Goal: Information Seeking & Learning: Find specific fact

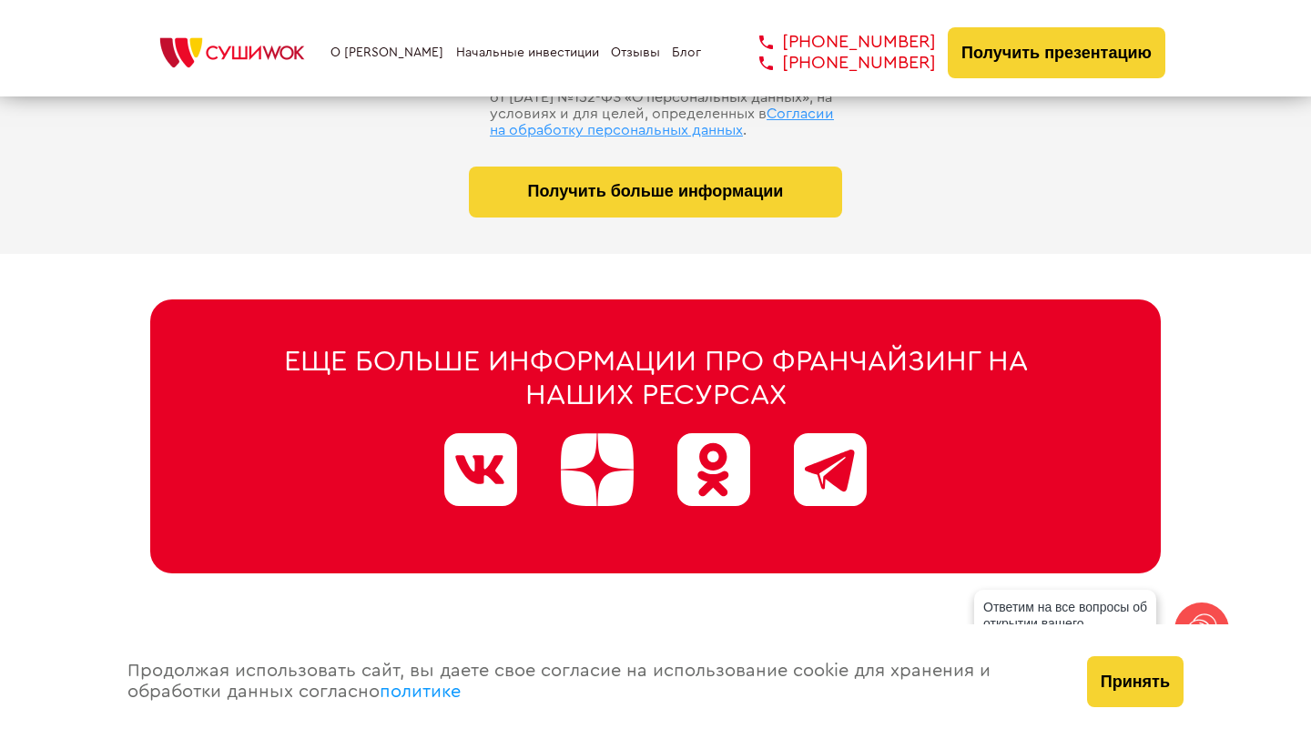
scroll to position [9326, 0]
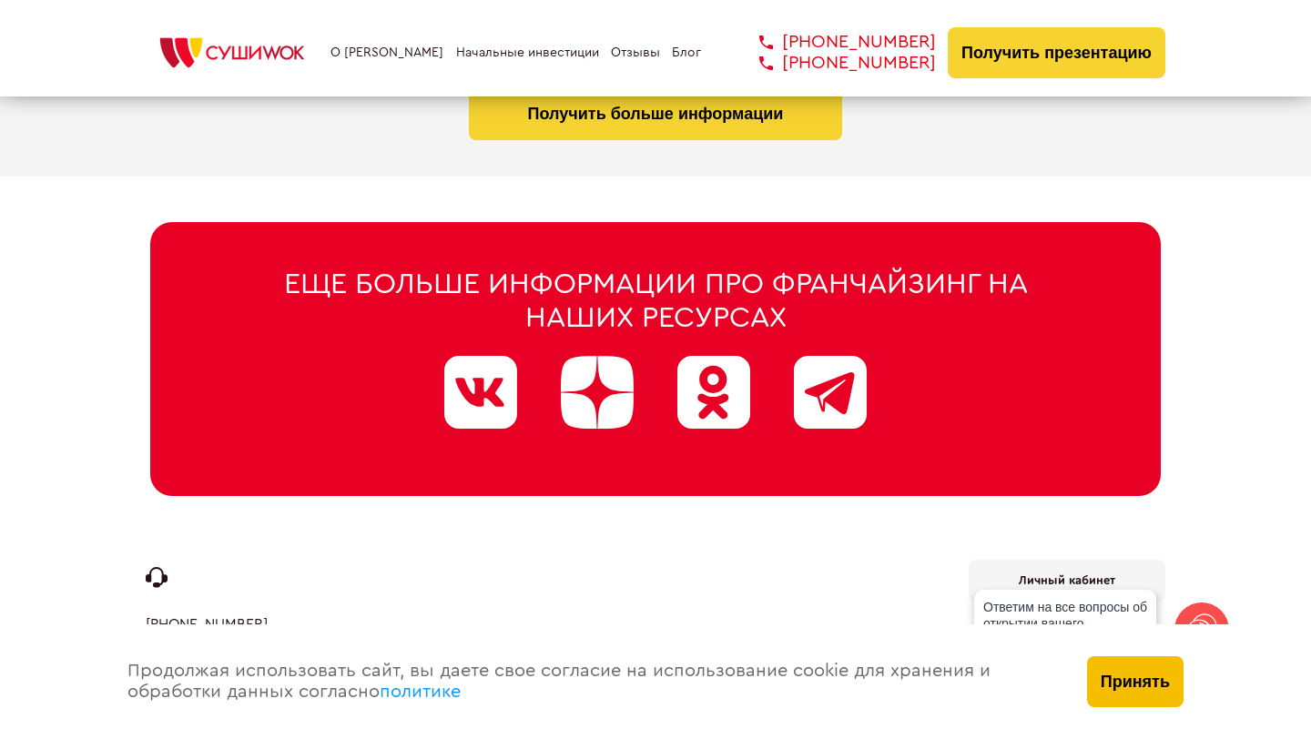
click at [1154, 685] on button "Принять" at bounding box center [1135, 682] width 97 height 51
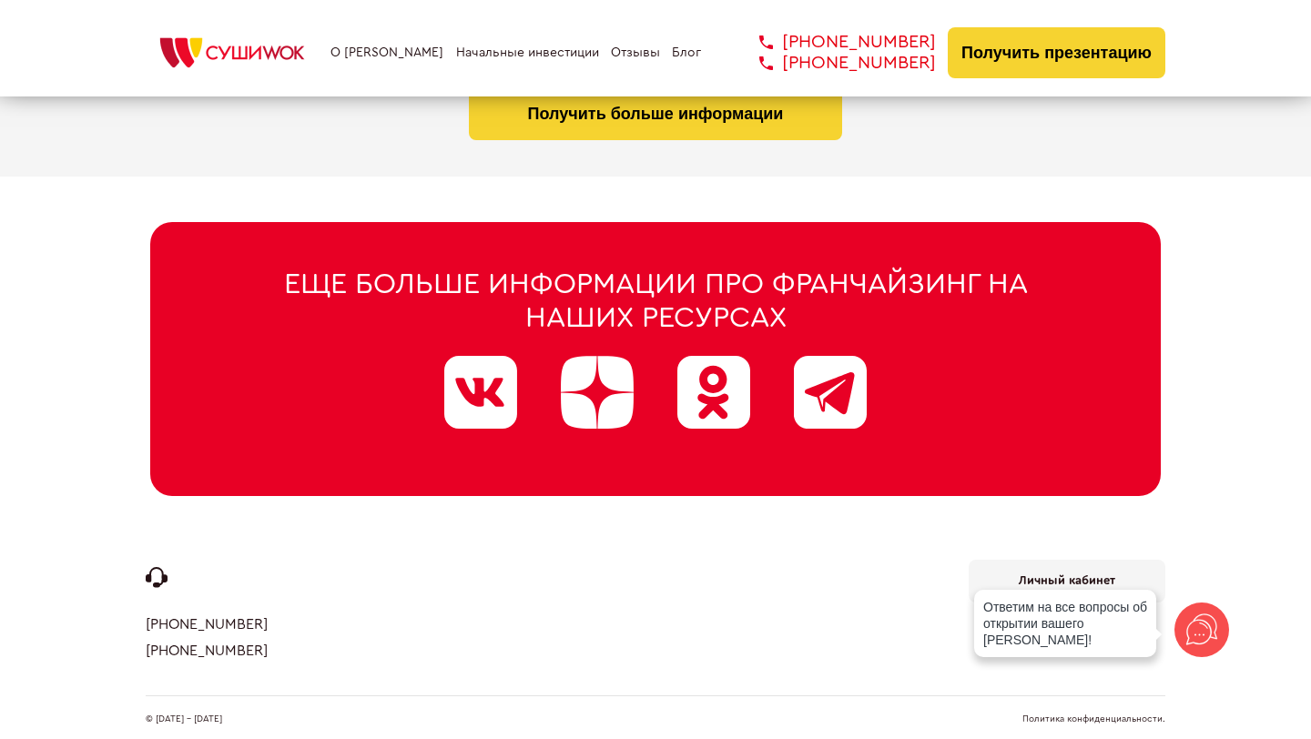
click at [1117, 715] on link "Политика конфиденциальности." at bounding box center [1094, 719] width 143 height 9
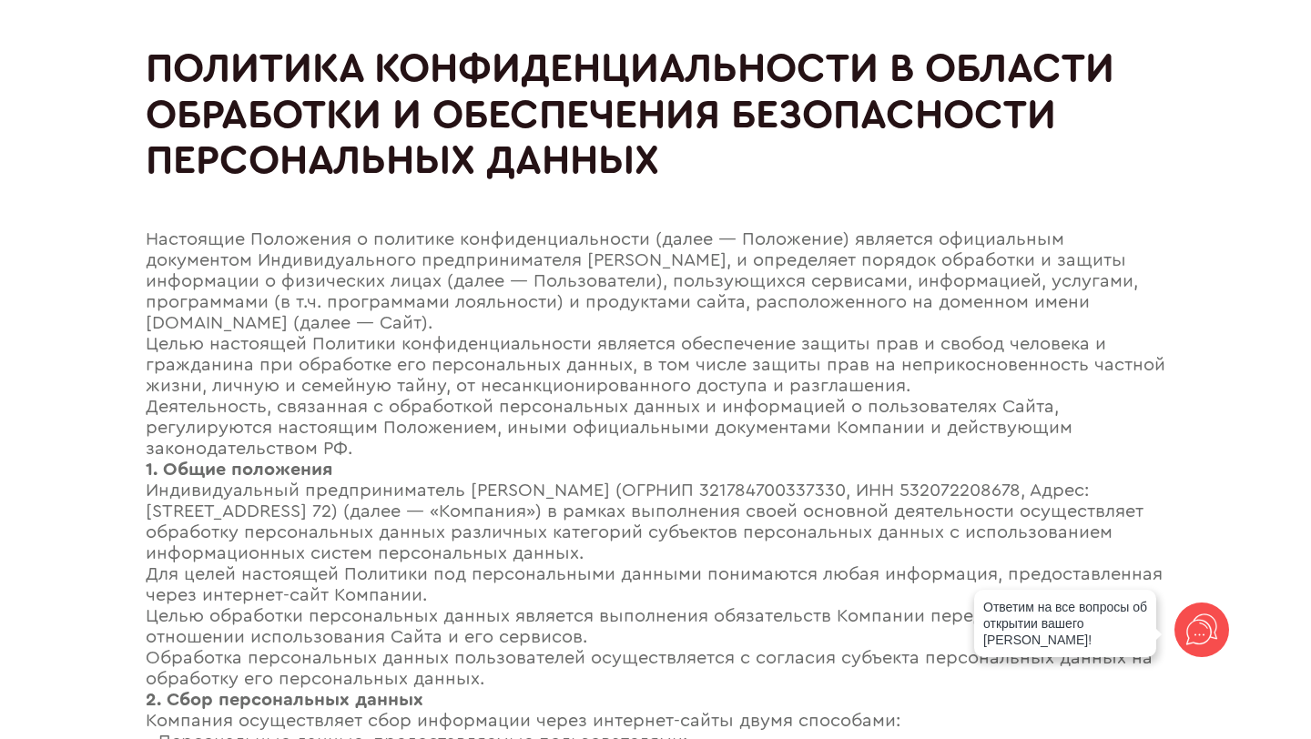
click at [977, 496] on div "Индивидуальный предприниматель [PERSON_NAME] (ОГРНИП 321784700337330, ИНН 53207…" at bounding box center [656, 523] width 1020 height 84
copy div "532072208678"
